Goal: Task Accomplishment & Management: Manage account settings

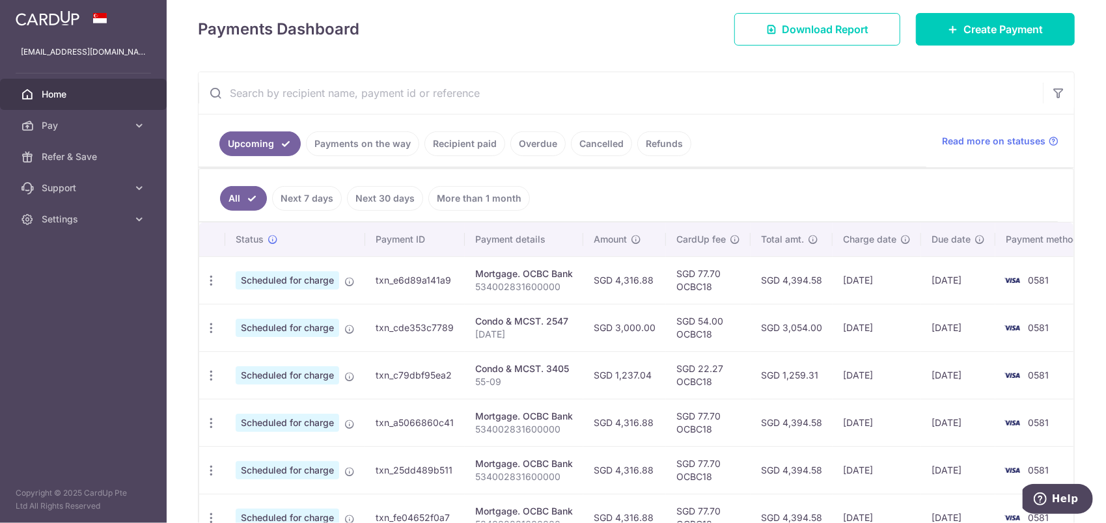
scroll to position [260, 0]
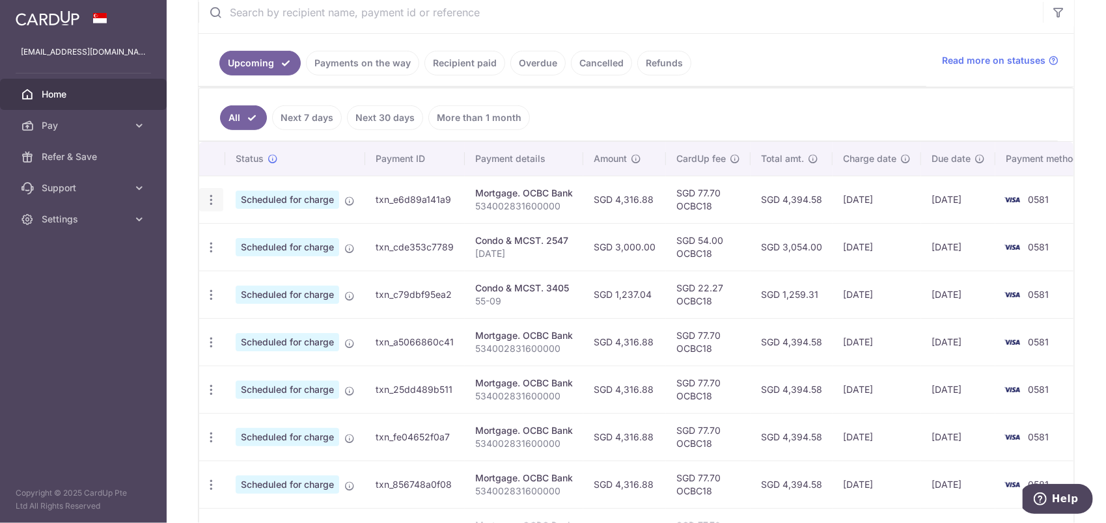
click at [211, 198] on icon "button" at bounding box center [211, 200] width 14 height 14
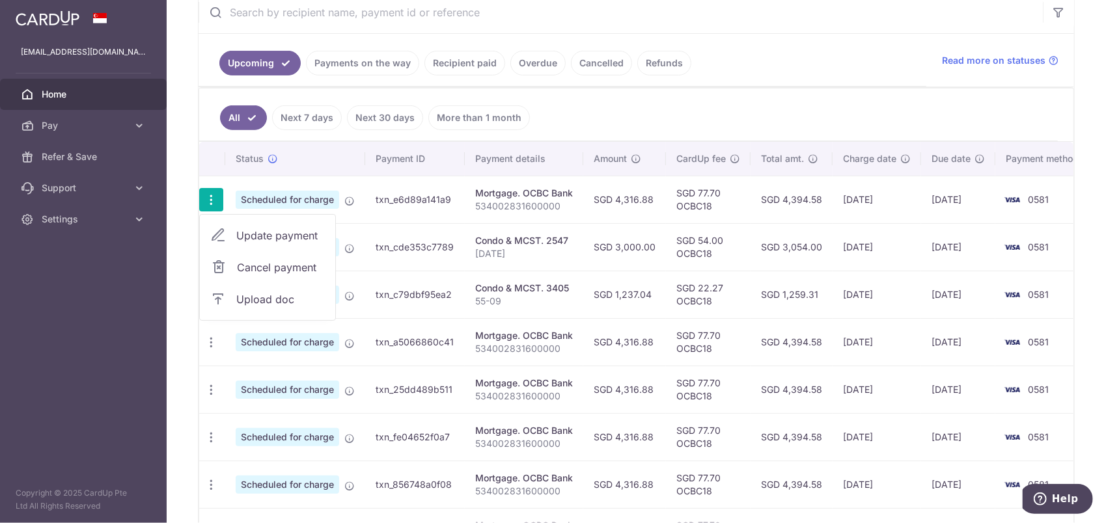
click at [276, 234] on span "Update payment" at bounding box center [280, 236] width 88 height 16
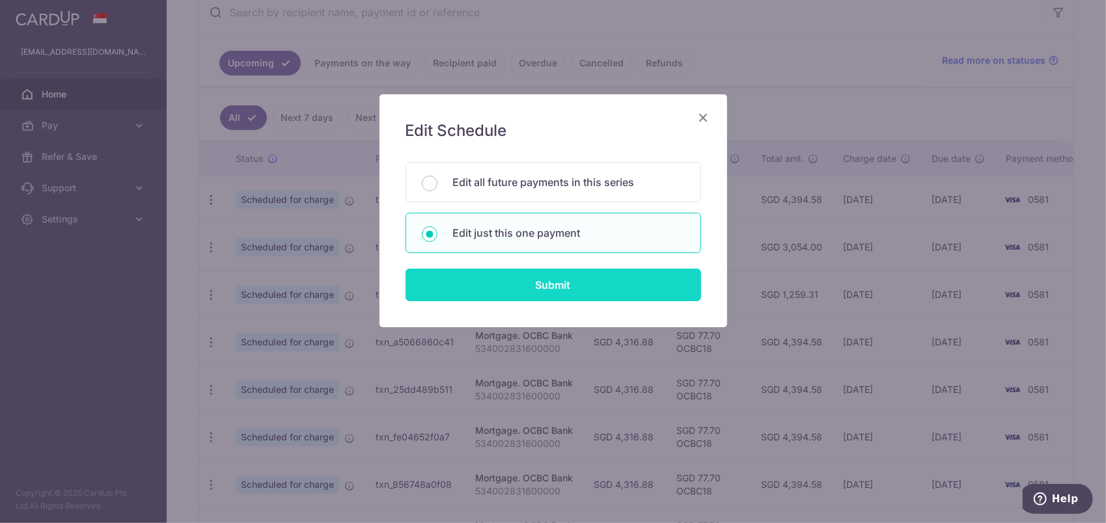
click at [546, 283] on input "Submit" at bounding box center [552, 285] width 295 height 33
radio input "true"
type input "4,316.88"
type input "23/10/2025"
type input "534002831600000"
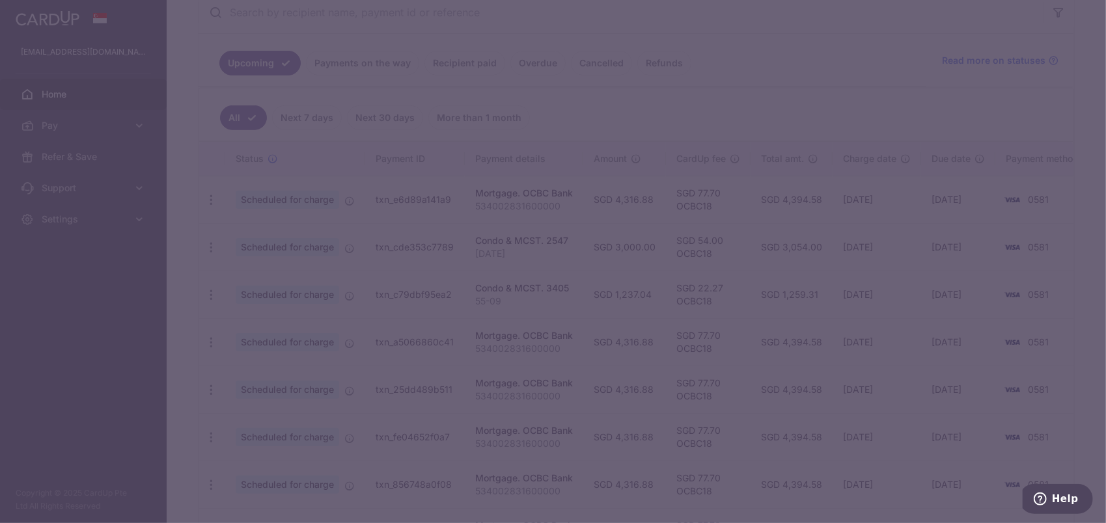
type input "OCBC18"
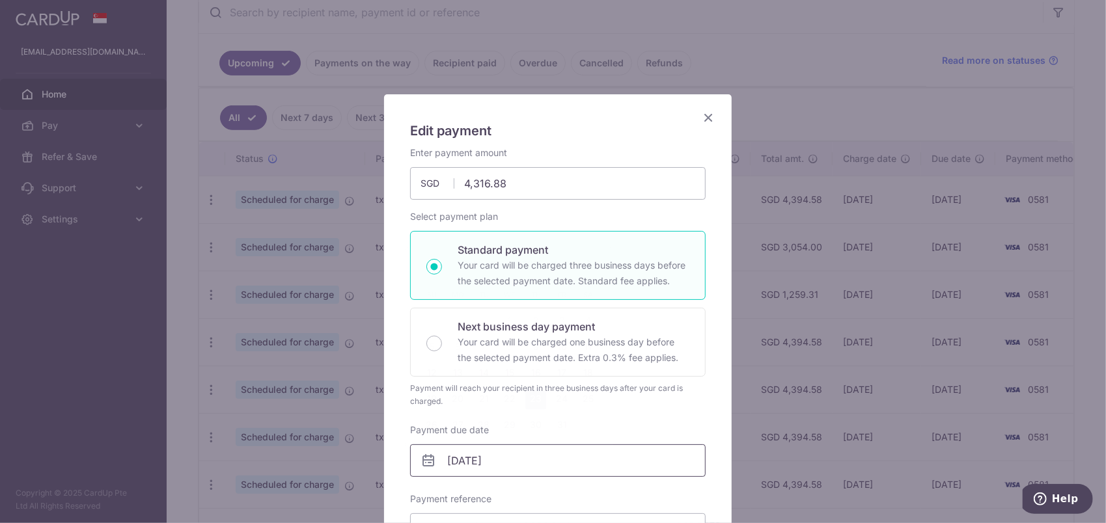
click at [553, 463] on input "23/10/2025" at bounding box center [557, 460] width 295 height 33
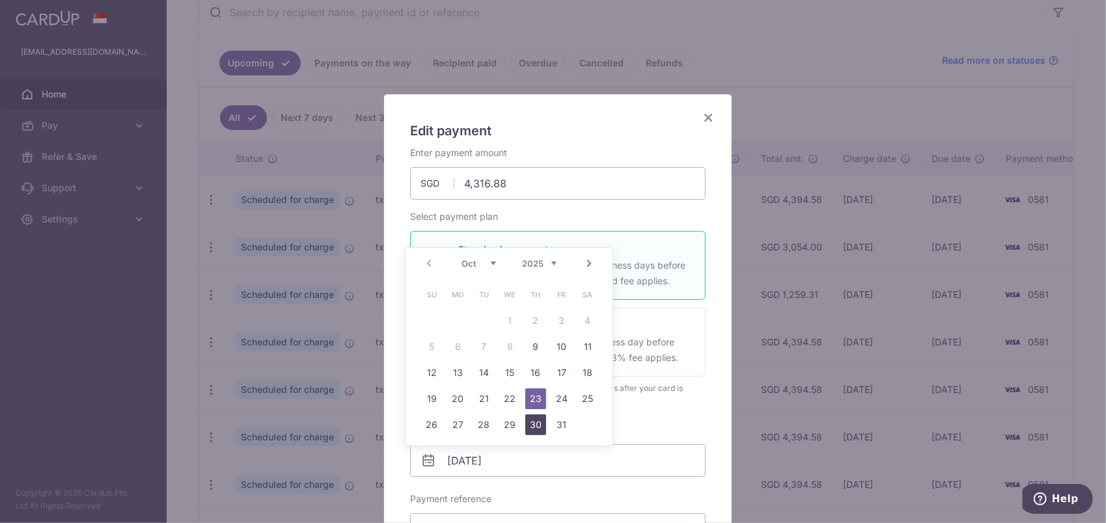
click at [530, 427] on link "30" at bounding box center [535, 425] width 21 height 21
type input "[DATE]"
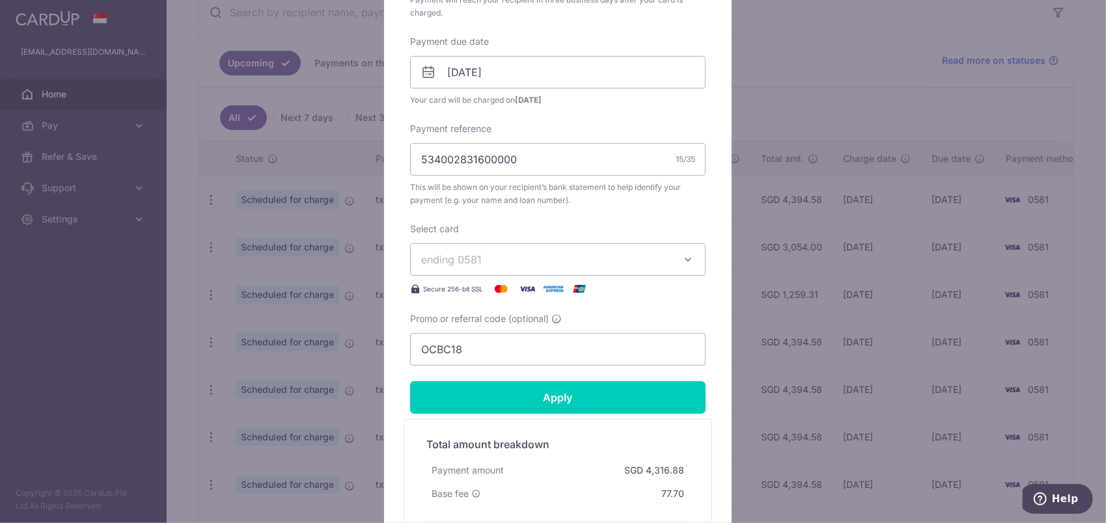
scroll to position [390, 0]
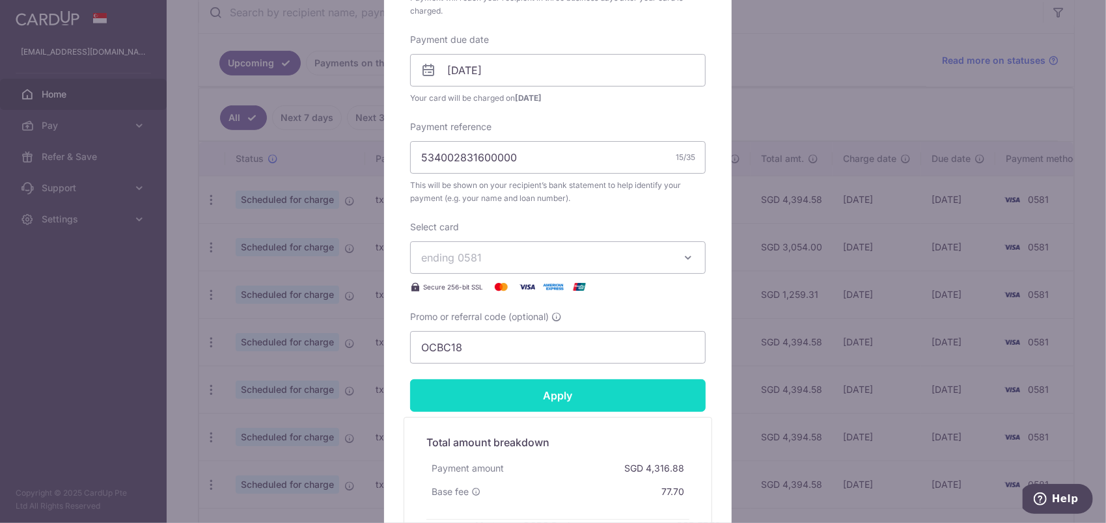
click at [549, 402] on input "Apply" at bounding box center [557, 395] width 295 height 33
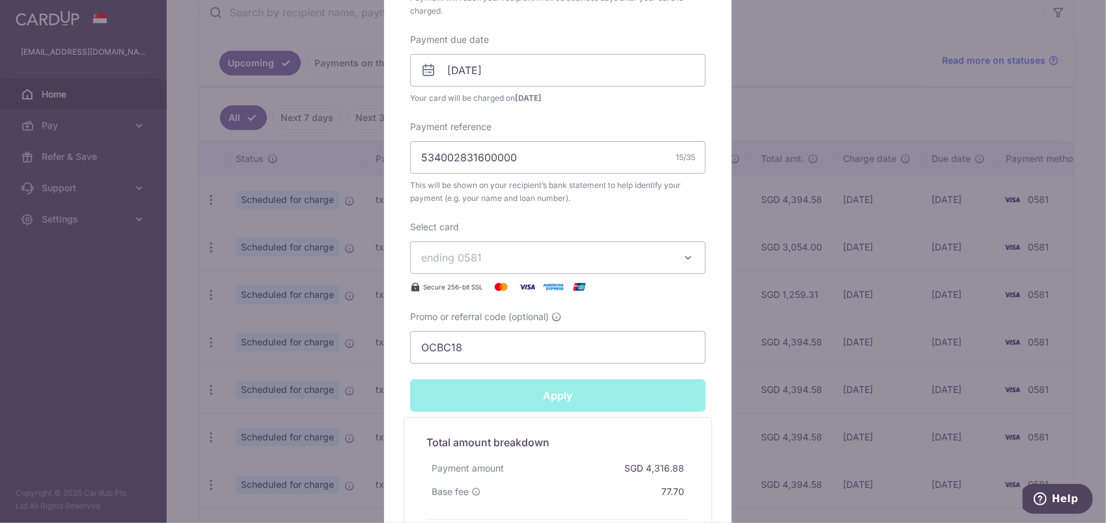
type input "Successfully Applied"
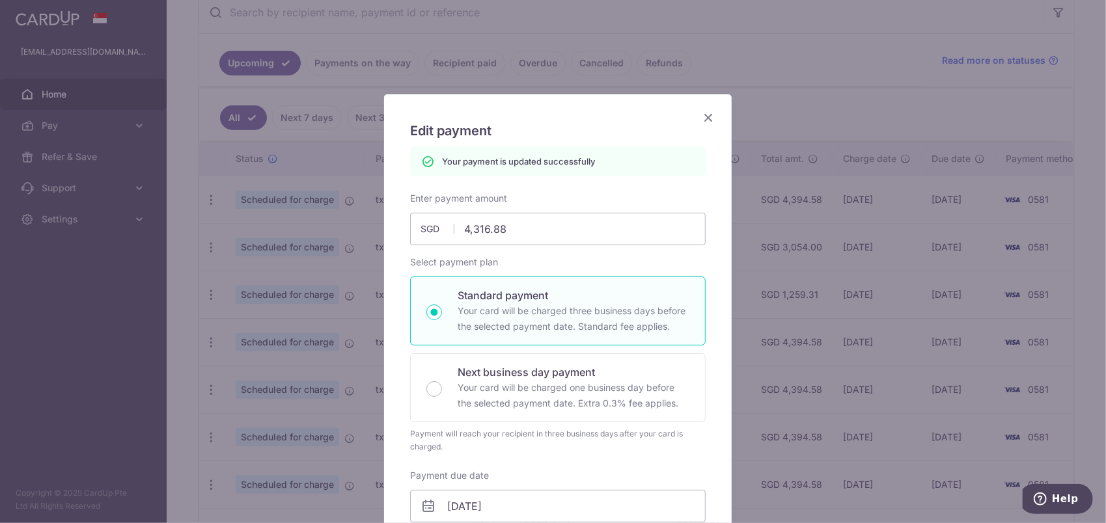
scroll to position [0, 0]
click at [704, 118] on icon "Close" at bounding box center [708, 117] width 16 height 16
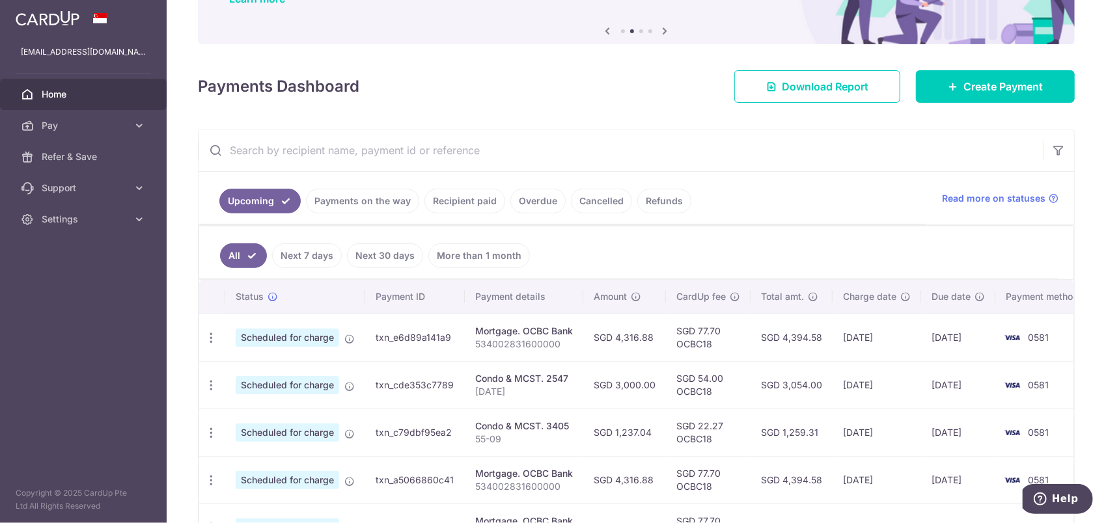
scroll to position [130, 0]
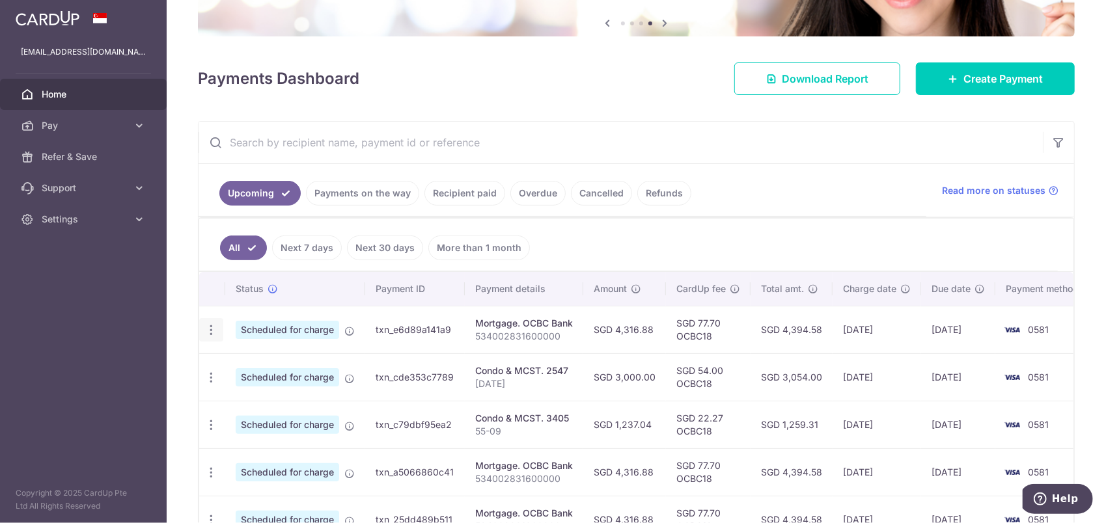
click at [212, 325] on icon "button" at bounding box center [211, 330] width 14 height 14
click at [279, 362] on span "Update payment" at bounding box center [280, 366] width 88 height 16
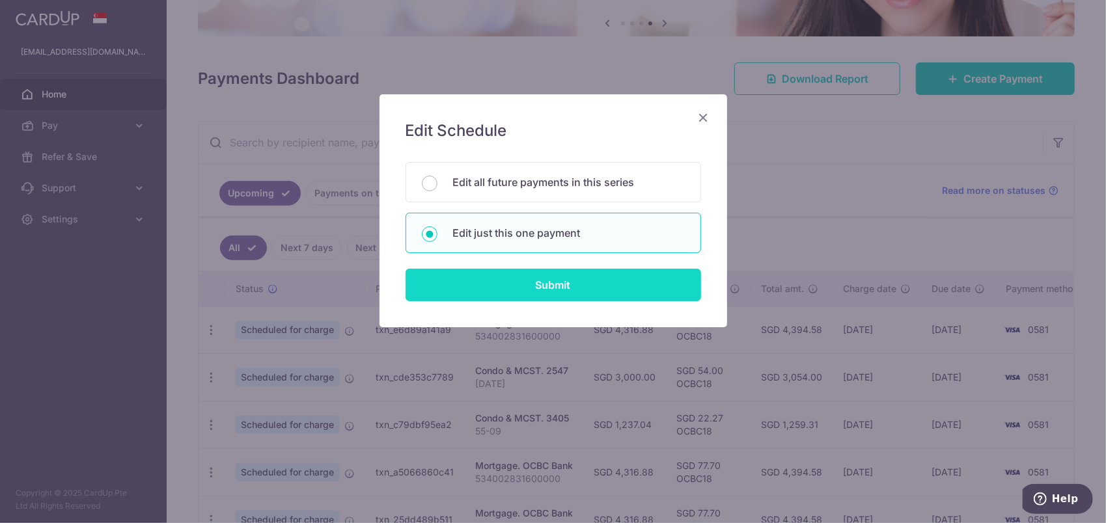
click at [524, 280] on input "Submit" at bounding box center [552, 285] width 295 height 33
radio input "true"
type input "4,316.88"
type input "[DATE]"
type input "534002831600000"
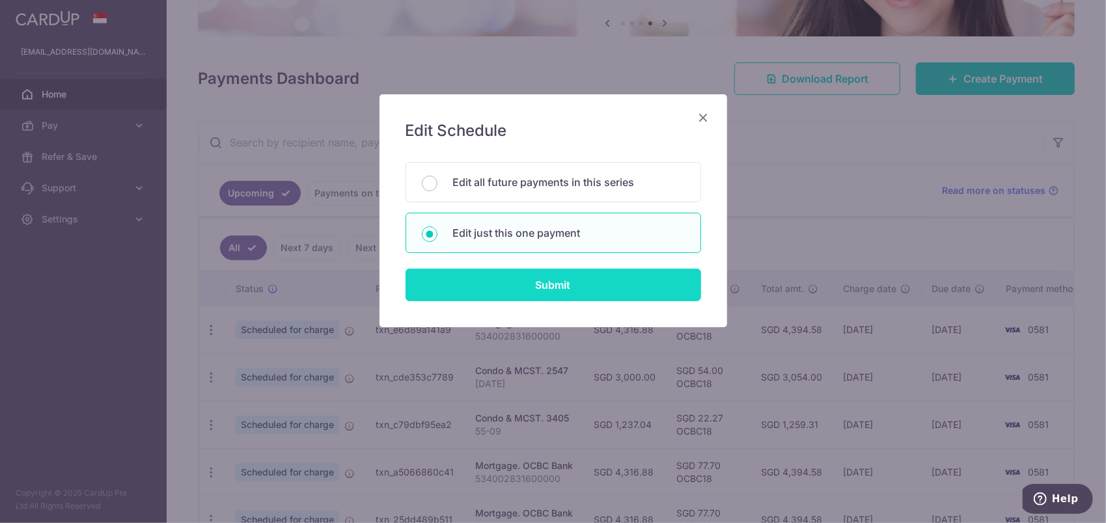
type input "OCBC18"
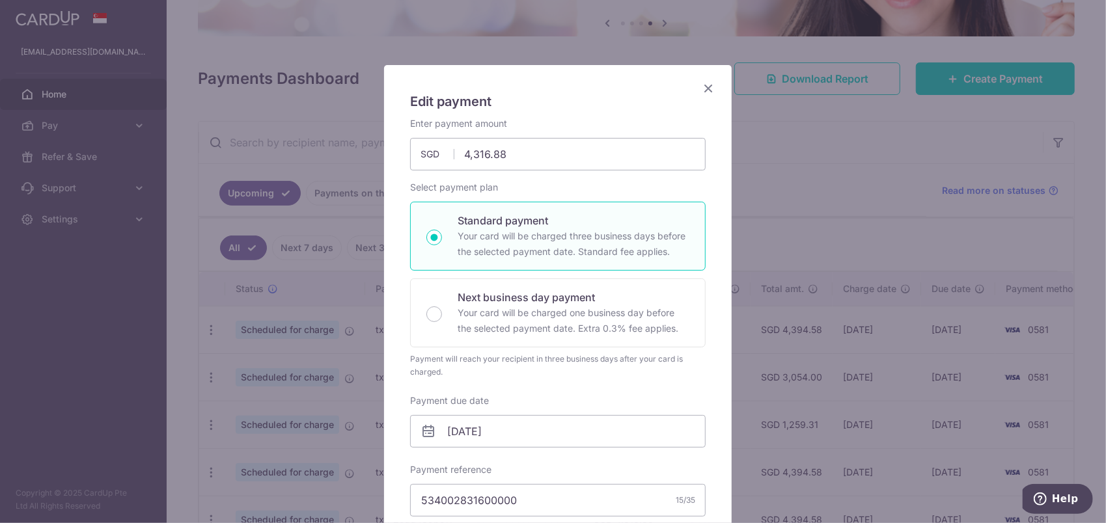
scroll to position [108, 0]
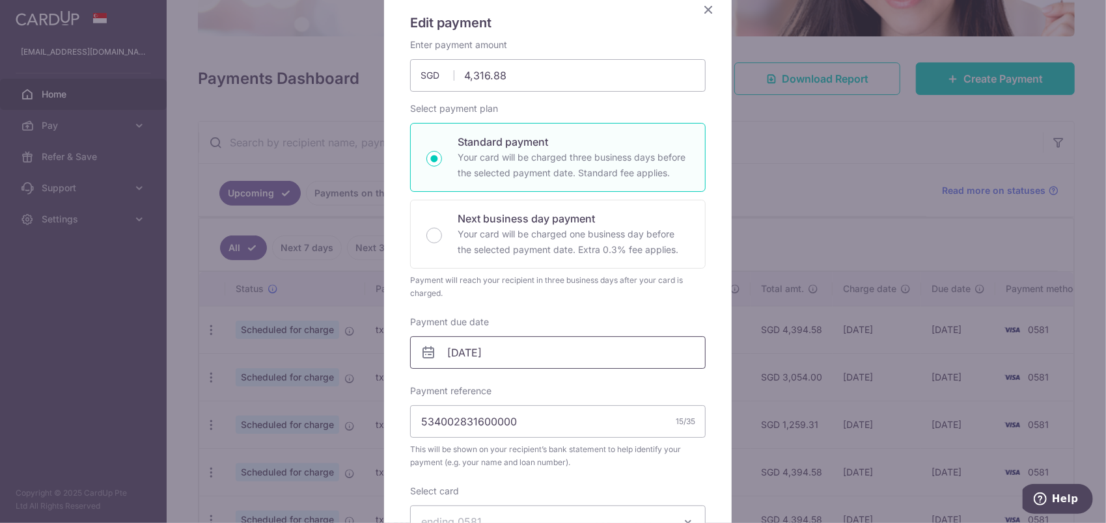
click at [552, 342] on input "[DATE]" at bounding box center [557, 352] width 295 height 33
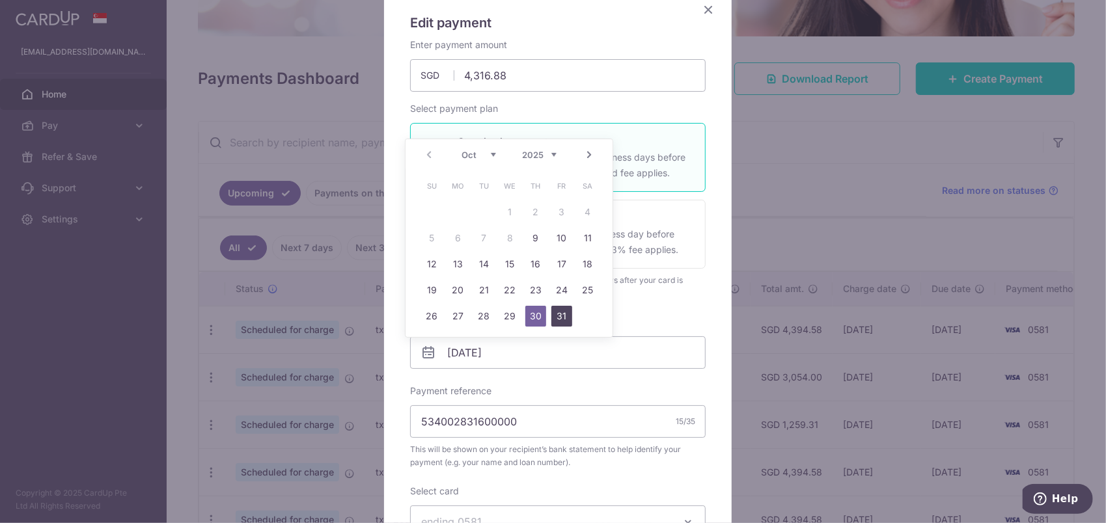
click at [562, 316] on link "31" at bounding box center [561, 316] width 21 height 21
type input "[DATE]"
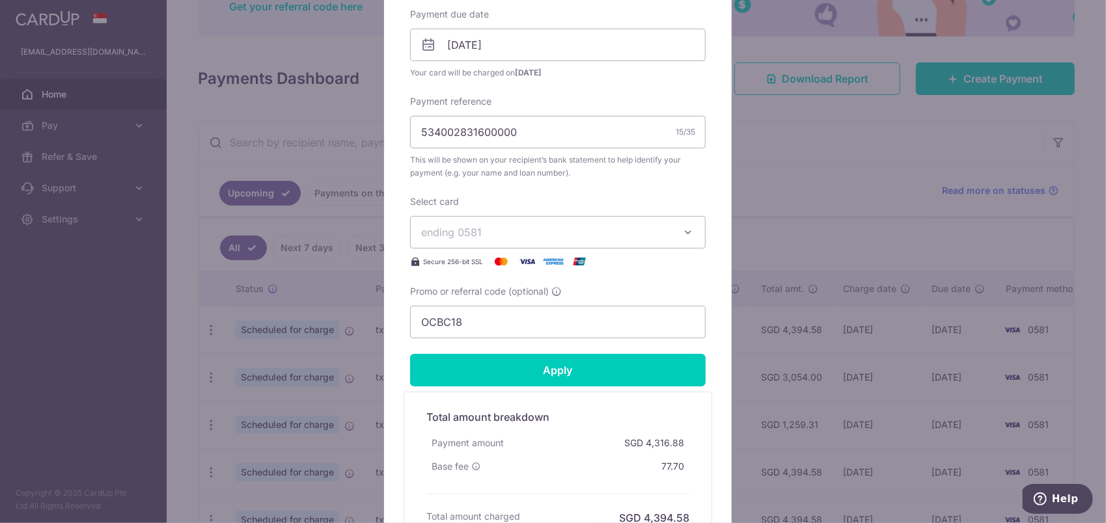
scroll to position [416, 0]
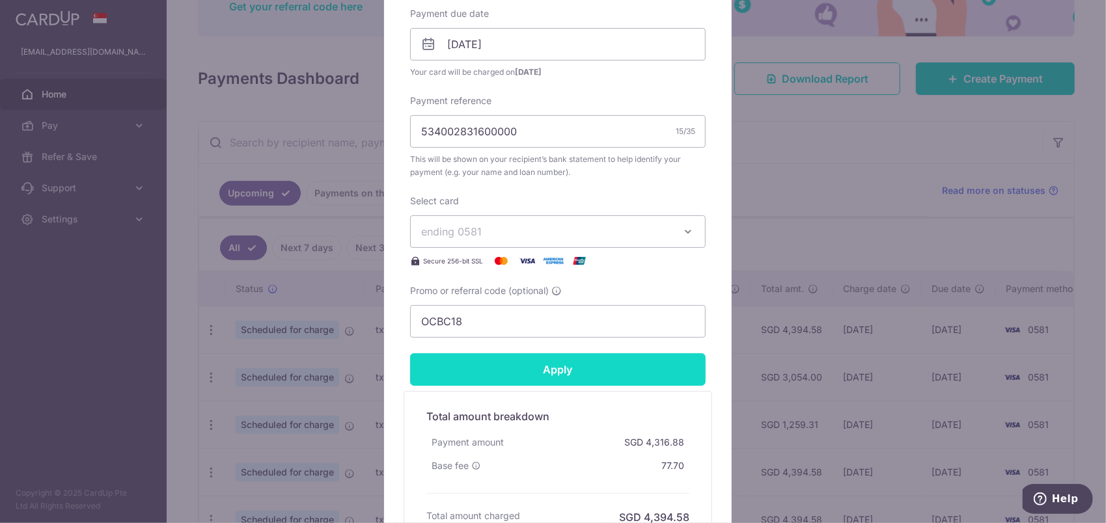
click at [618, 375] on input "Apply" at bounding box center [557, 369] width 295 height 33
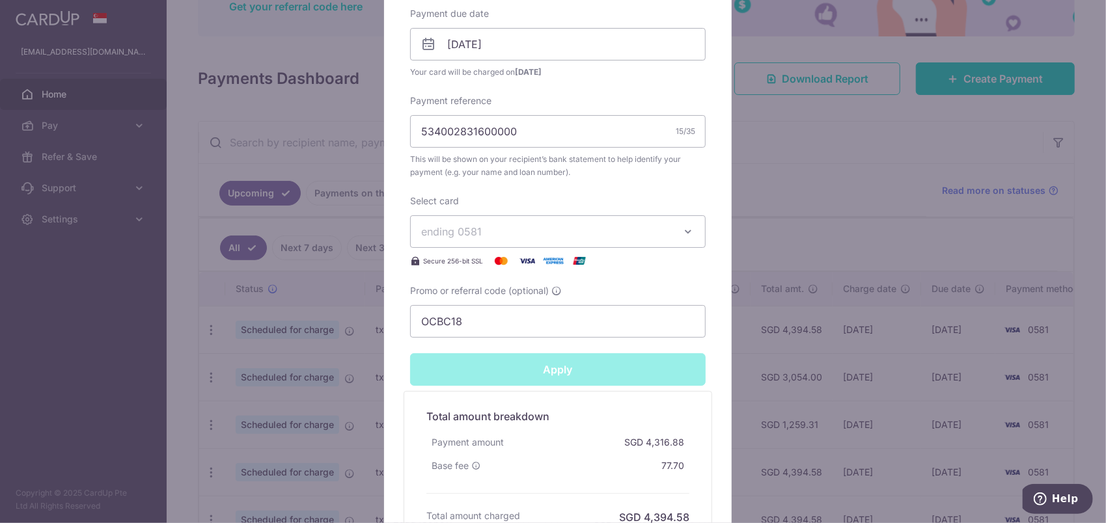
type input "Successfully Applied"
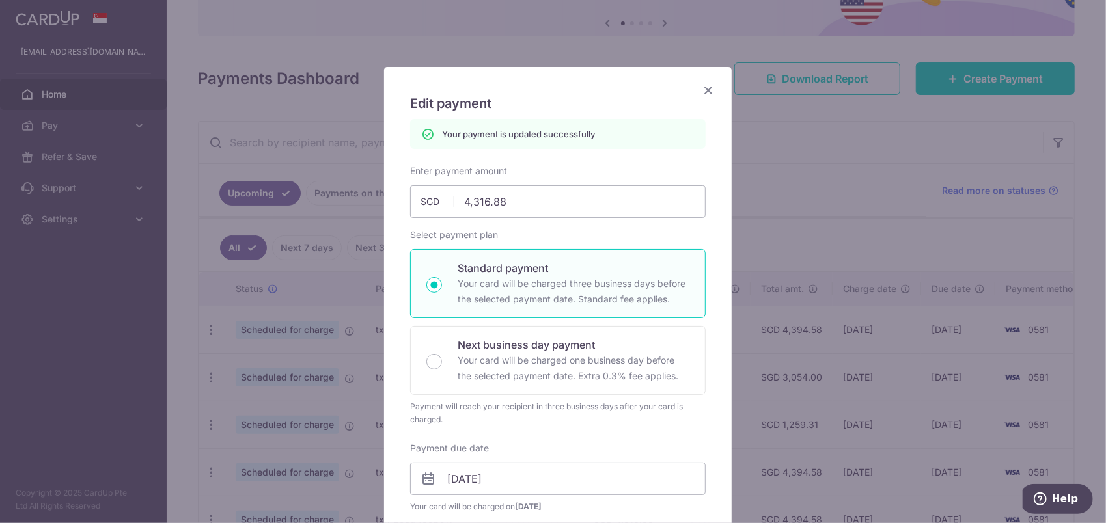
scroll to position [0, 0]
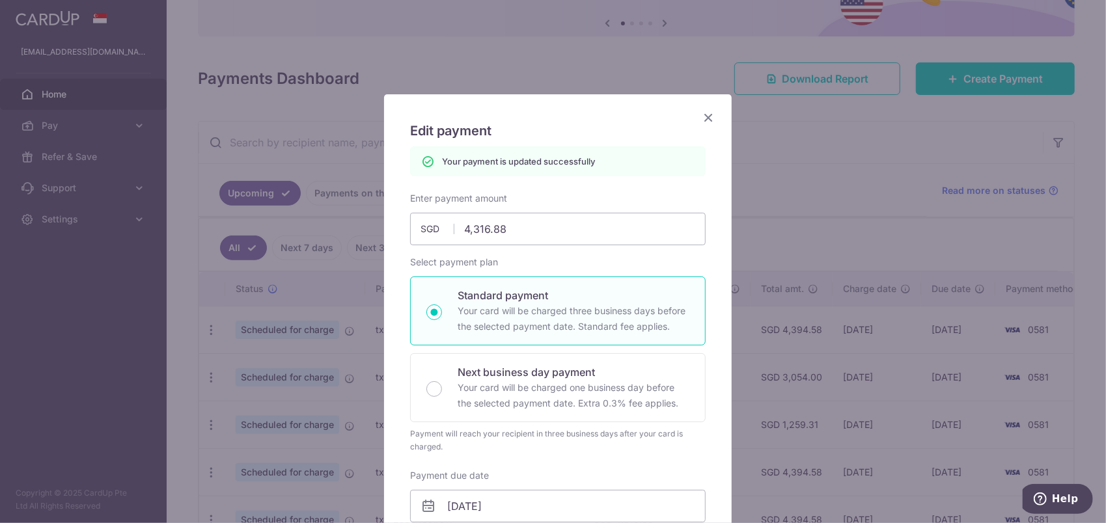
click at [705, 116] on icon "Close" at bounding box center [708, 117] width 16 height 16
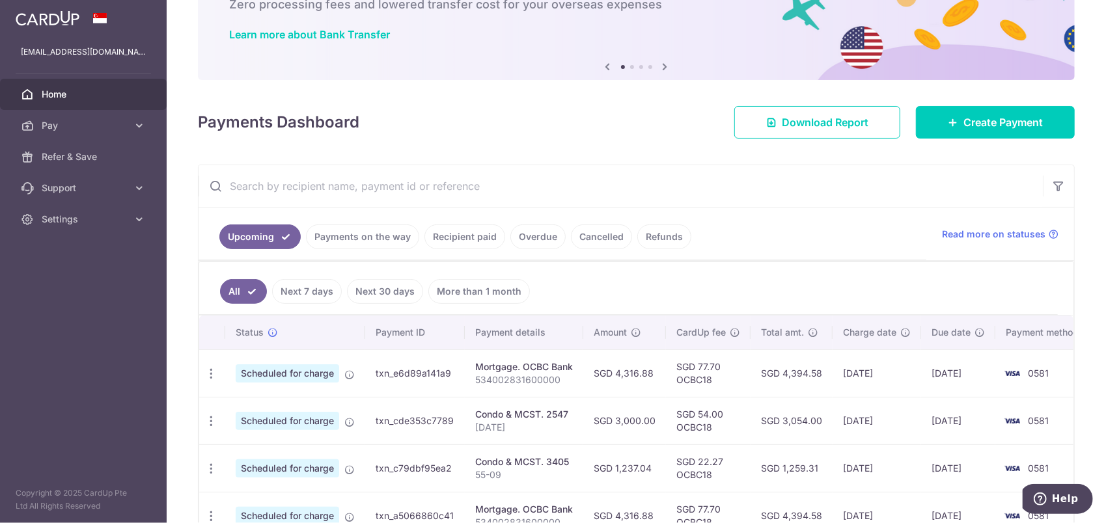
scroll to position [195, 0]
